Goal: Transaction & Acquisition: Subscribe to service/newsletter

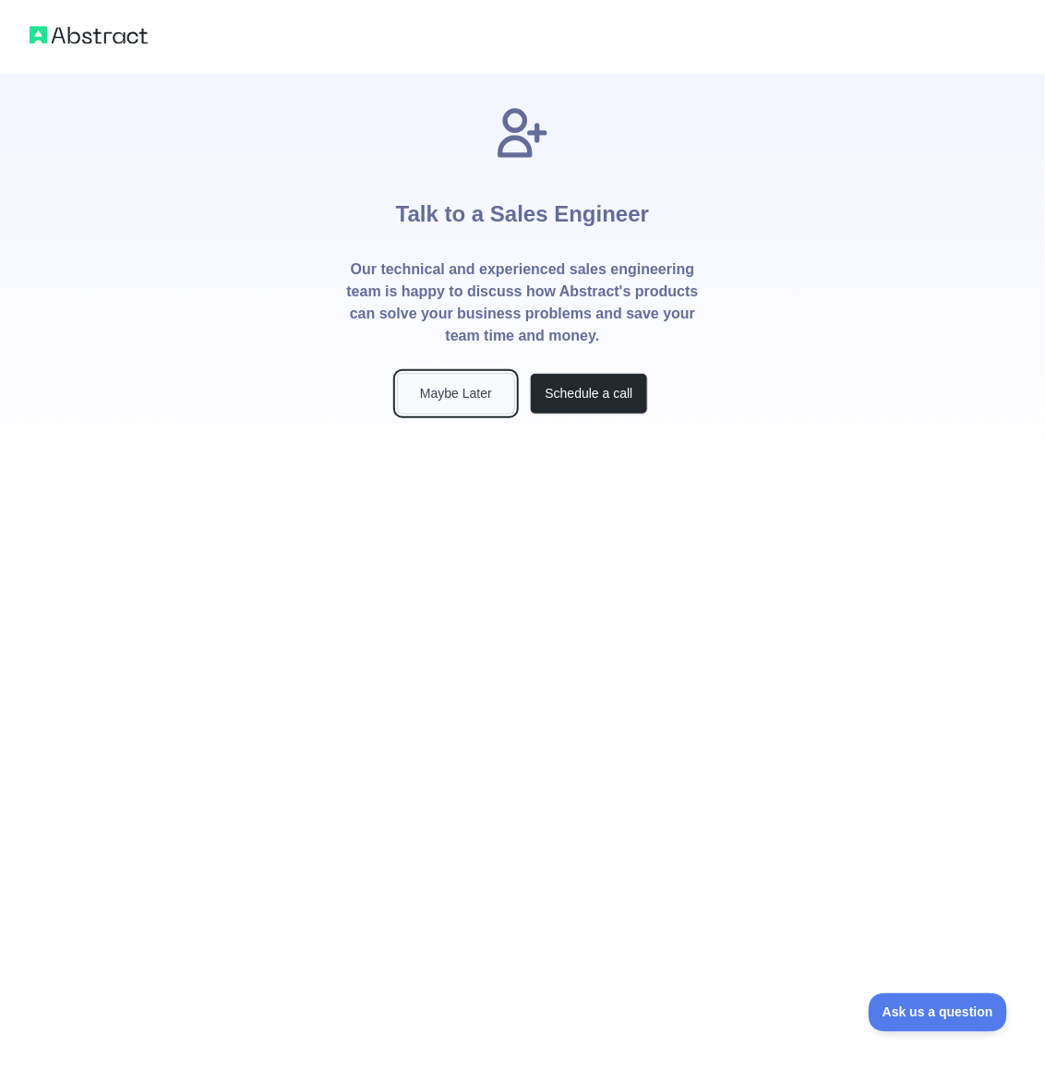
click at [425, 401] on button "Maybe Later" at bounding box center [456, 394] width 118 height 42
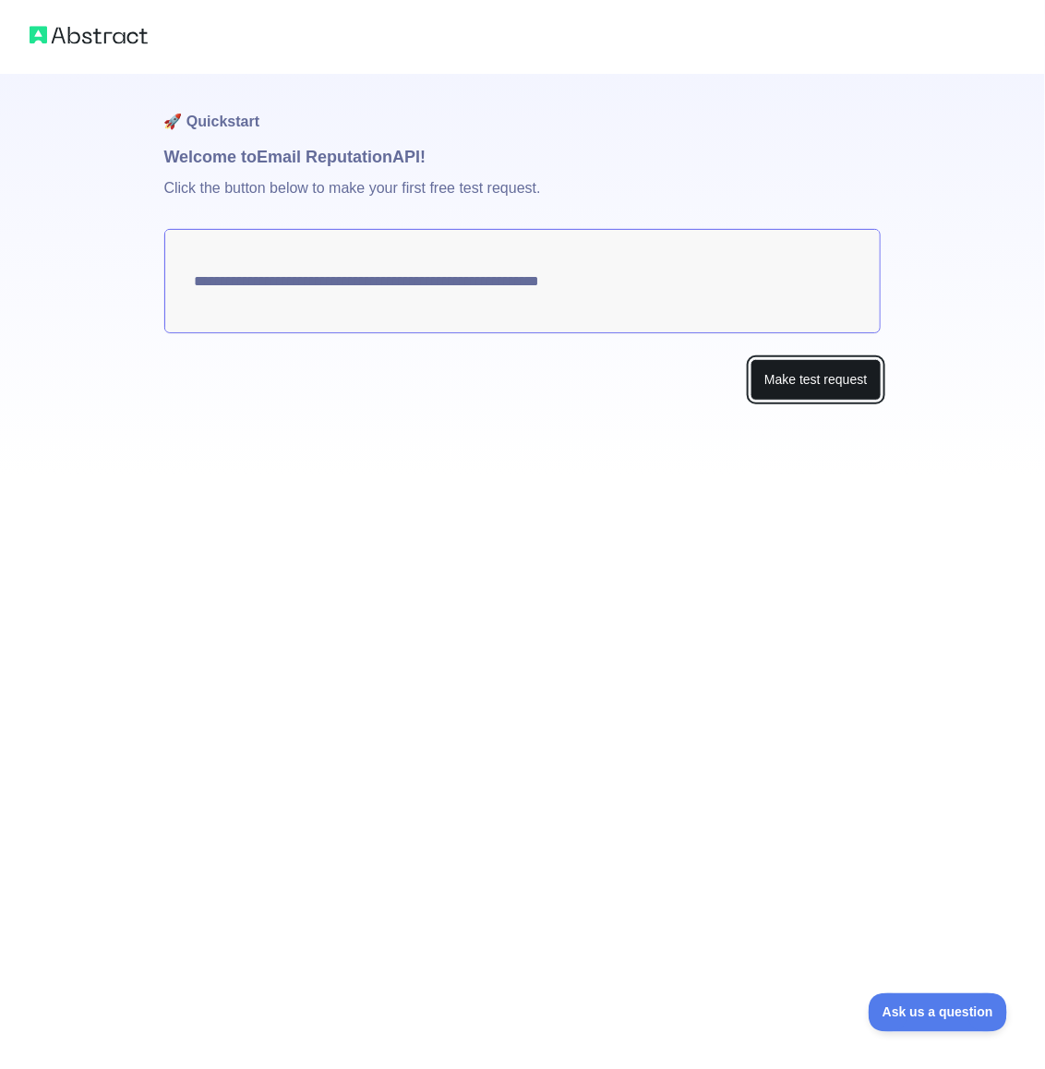
click at [835, 379] on button "Make test request" at bounding box center [815, 380] width 130 height 42
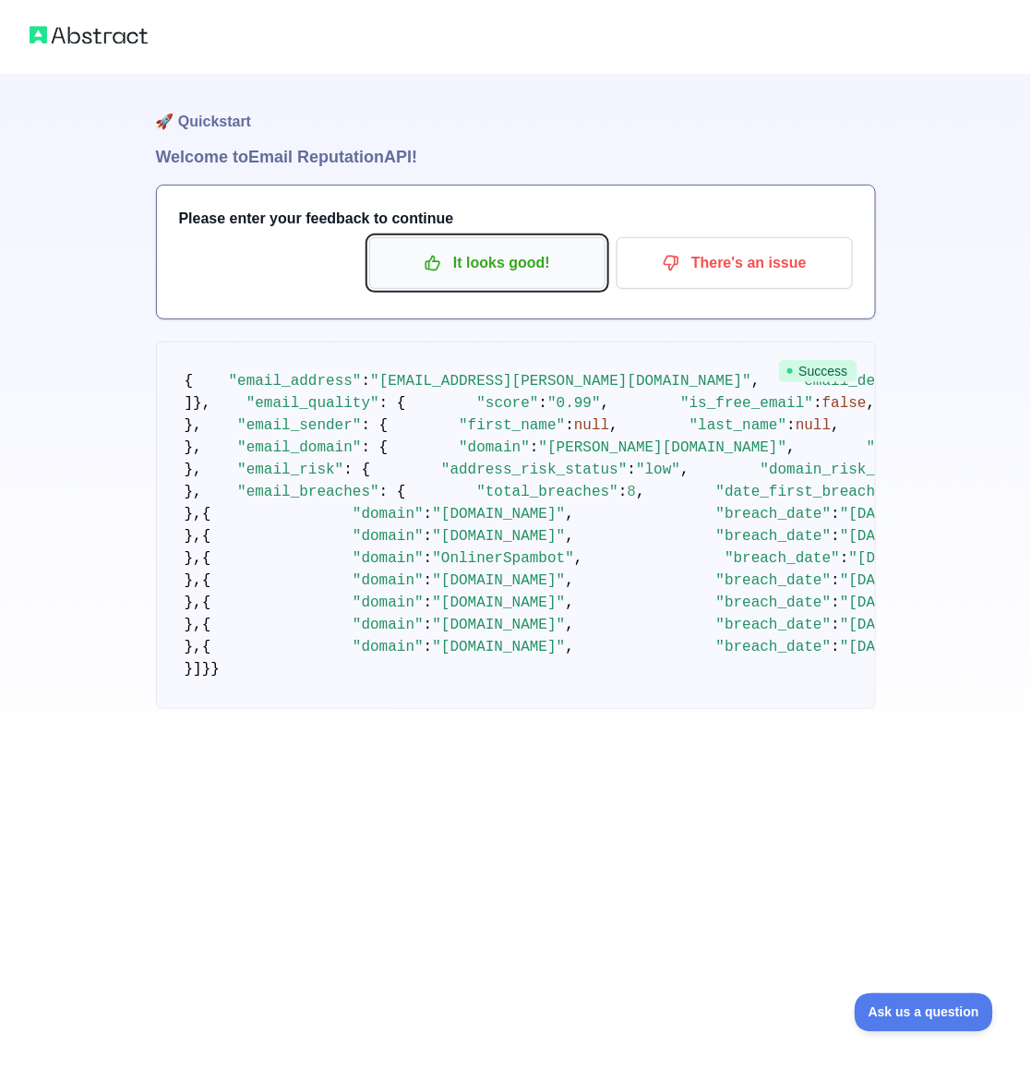
click at [486, 276] on p "It looks good!" at bounding box center [487, 262] width 209 height 31
